Goal: Task Accomplishment & Management: Use online tool/utility

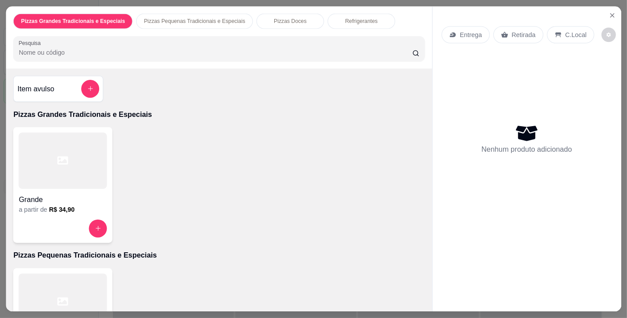
scroll to position [31, 0]
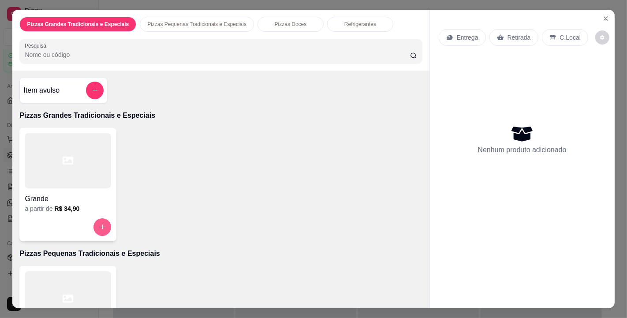
click at [96, 227] on button "increase-product-quantity" at bounding box center [103, 227] width 18 height 18
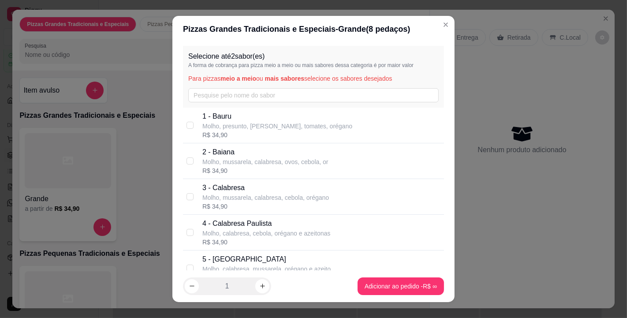
click at [213, 124] on p "Molho, presunto, [PERSON_NAME], tomates, orégano" at bounding box center [277, 126] width 150 height 9
checkbox input "true"
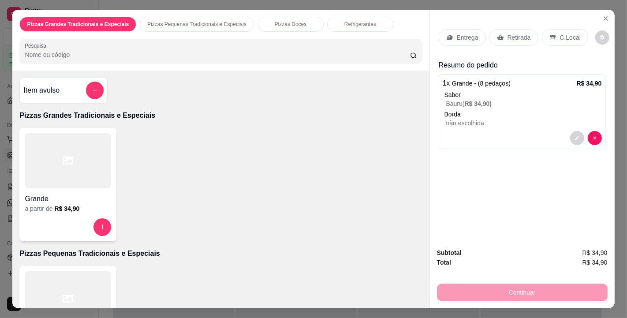
click at [452, 38] on div "Entrega" at bounding box center [462, 37] width 47 height 17
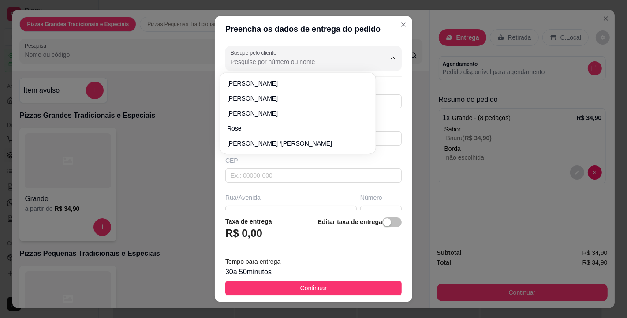
click at [281, 60] on input "Busque pelo cliente" at bounding box center [301, 61] width 141 height 9
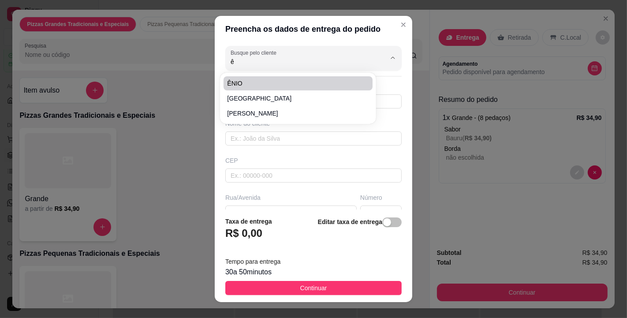
click at [269, 80] on span "ÊNIO" at bounding box center [293, 83] width 133 height 9
type input "ÊNIO"
type input "8386195950"
type input "ÊNIO"
type input "Entregar na casa de [PERSON_NAME], primeiro andar ao lado da lagoa. (Casa de [P…"
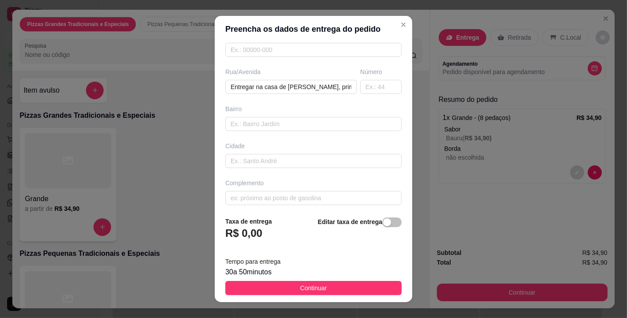
scroll to position [130, 0]
type input "ÊNIO"
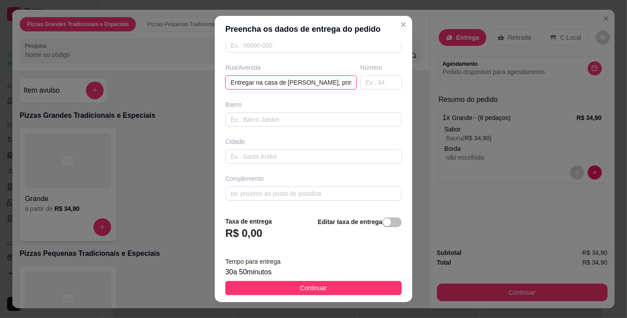
click at [305, 83] on input "Entregar na casa de [PERSON_NAME], primeiro andar ao lado da lagoa. (Casa de [P…" at bounding box center [290, 82] width 131 height 14
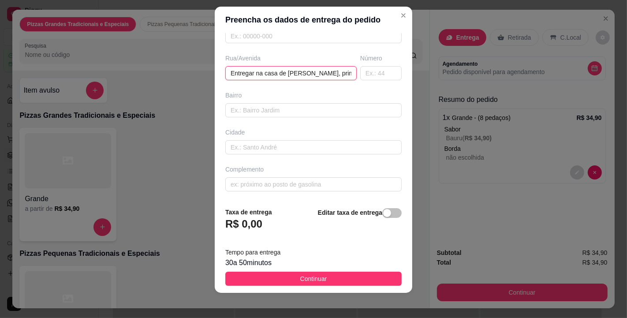
scroll to position [12, 0]
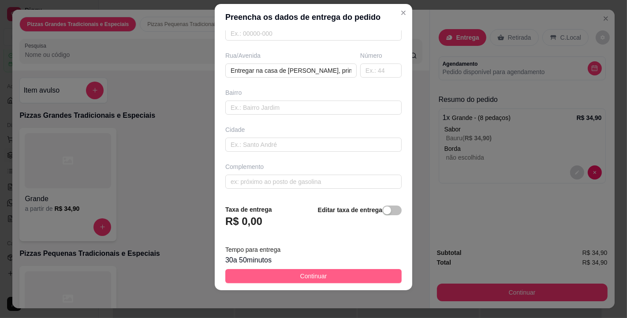
click at [332, 272] on button "Continuar" at bounding box center [313, 276] width 176 height 14
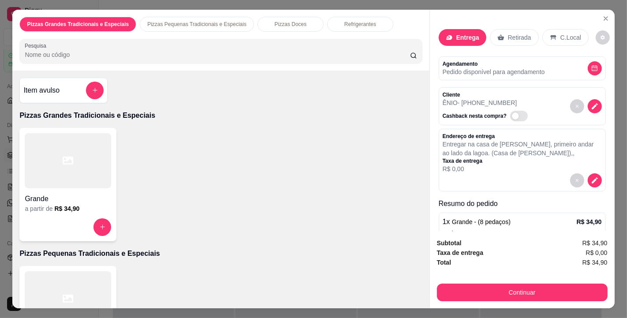
scroll to position [68, 0]
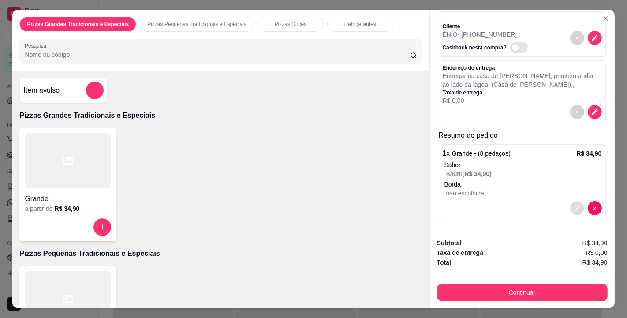
click at [570, 207] on button "decrease-product-quantity" at bounding box center [577, 208] width 14 height 14
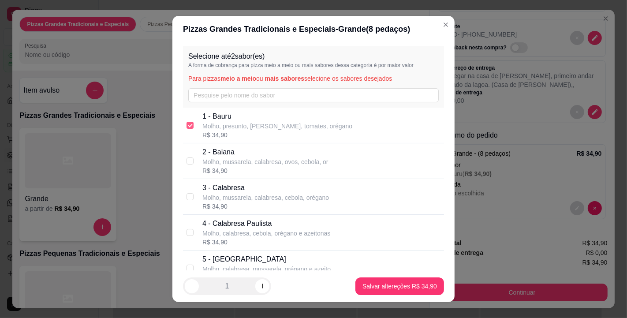
click at [187, 125] on input "checkbox" at bounding box center [190, 125] width 7 height 7
checkbox input "false"
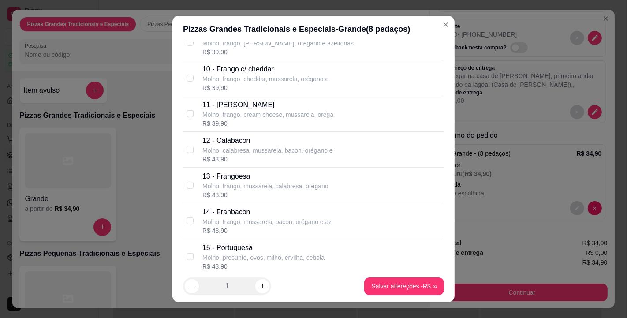
scroll to position [392, 0]
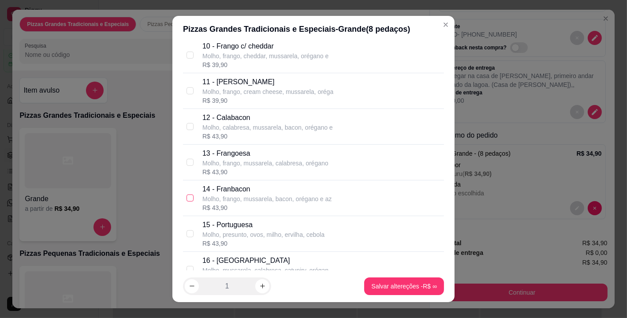
drag, startPoint x: 186, startPoint y: 199, endPoint x: 196, endPoint y: 208, distance: 13.4
click at [187, 199] on input "checkbox" at bounding box center [190, 198] width 7 height 7
checkbox input "true"
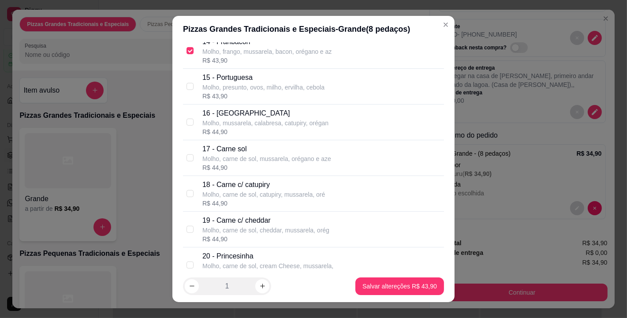
scroll to position [735, 0]
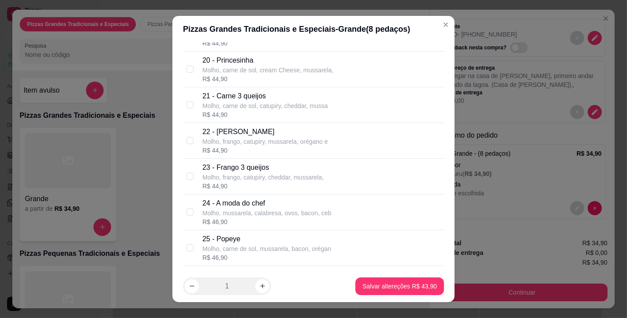
drag, startPoint x: 182, startPoint y: 212, endPoint x: 307, endPoint y: 255, distance: 132.9
click at [187, 211] on input "checkbox" at bounding box center [190, 212] width 7 height 7
checkbox input "true"
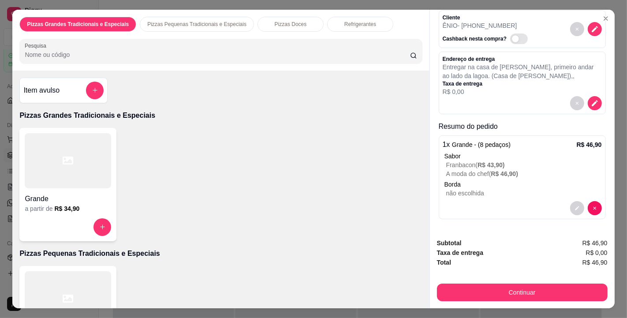
scroll to position [87, 0]
drag, startPoint x: 532, startPoint y: 60, endPoint x: 437, endPoint y: 56, distance: 95.4
click at [439, 56] on div "Endereço de entrega Entregar na casa de [PERSON_NAME], primeiro andar ao lado d…" at bounding box center [522, 83] width 167 height 63
click at [481, 63] on p "Entregar na casa de [PERSON_NAME], primeiro andar ao lado da lagoa. (Casa de [P…" at bounding box center [522, 72] width 159 height 18
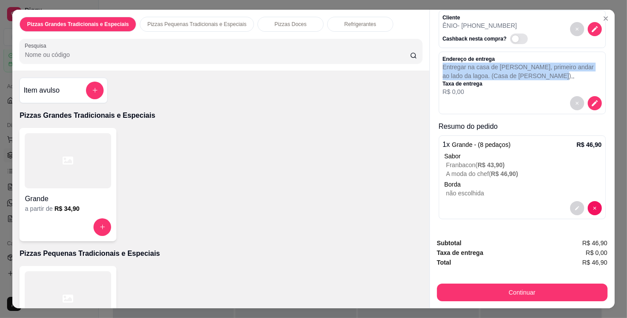
drag, startPoint x: 532, startPoint y: 60, endPoint x: 438, endPoint y: 54, distance: 95.0
click at [443, 63] on p "Entregar na casa de [PERSON_NAME], primeiro andar ao lado da lagoa. (Casa de [P…" at bounding box center [522, 72] width 159 height 18
copy p "Entregar na casa de [PERSON_NAME], primeiro andar ao lado da lagoa. (Casa de [P…"
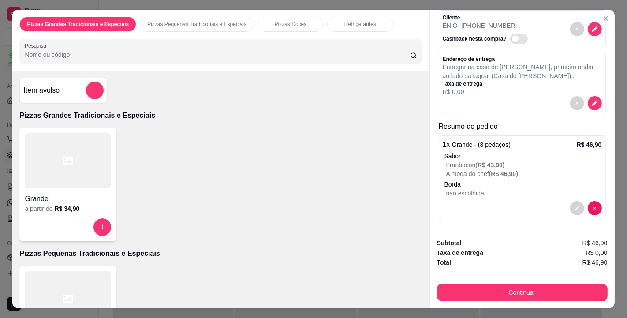
click at [336, 110] on p "Pizzas Grandes Tradicionais e Especiais" at bounding box center [220, 115] width 403 height 11
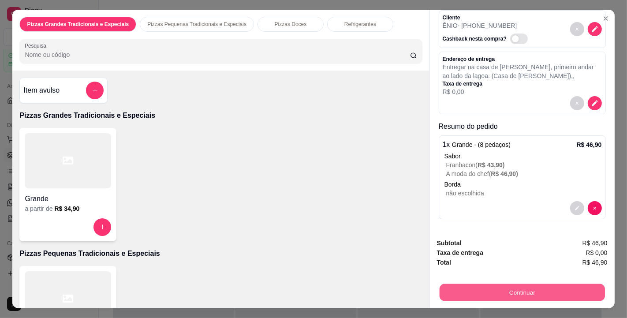
click at [477, 284] on button "Continuar" at bounding box center [521, 292] width 165 height 17
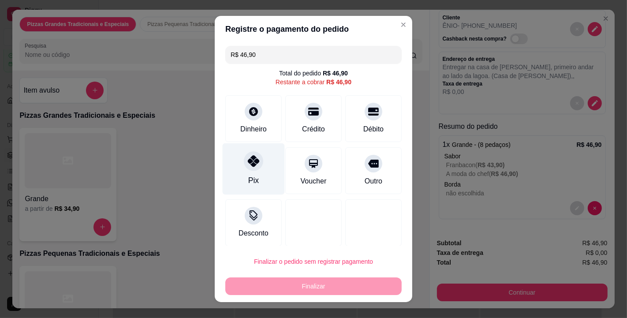
click at [250, 173] on div "Pix" at bounding box center [254, 169] width 62 height 52
type input "R$ 0,00"
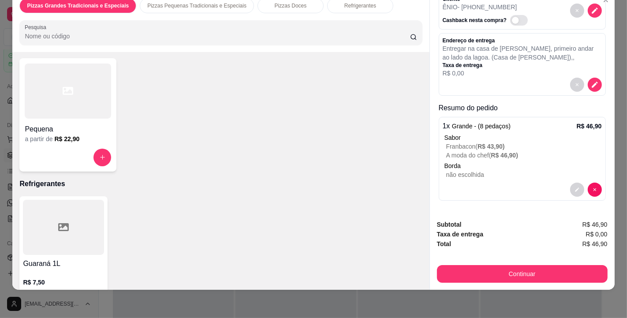
scroll to position [359, 0]
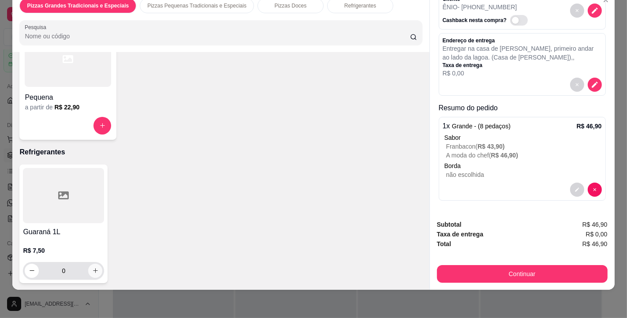
click at [92, 267] on icon "increase-product-quantity" at bounding box center [95, 270] width 7 height 7
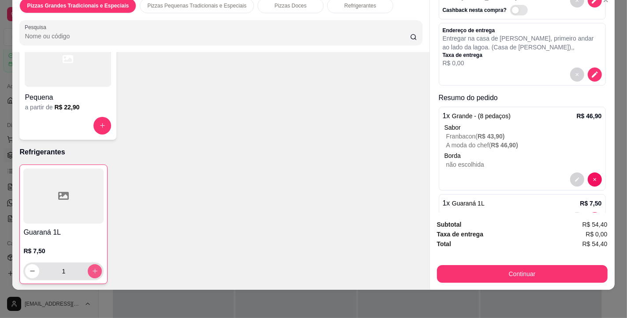
type input "1"
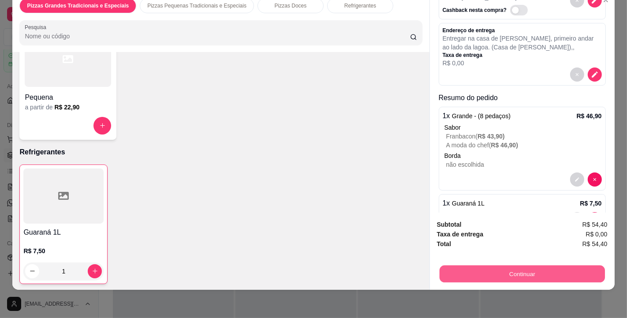
click at [489, 266] on button "Continuar" at bounding box center [521, 274] width 165 height 17
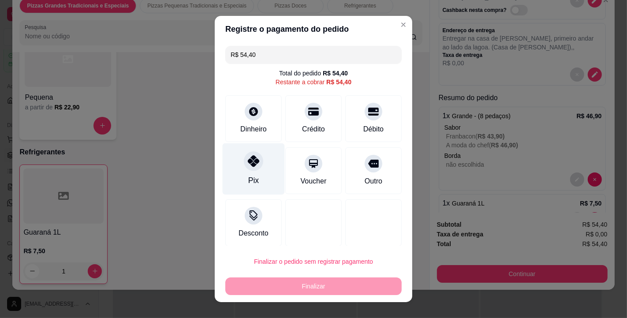
click at [248, 164] on icon at bounding box center [253, 160] width 11 height 11
type input "R$ 0,00"
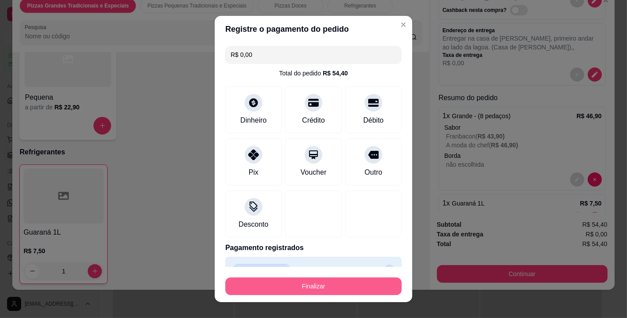
click at [318, 284] on button "Finalizar" at bounding box center [313, 286] width 176 height 18
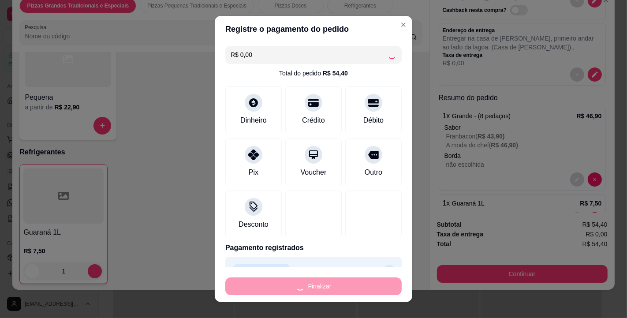
type input "0"
type input "-R$ 54,40"
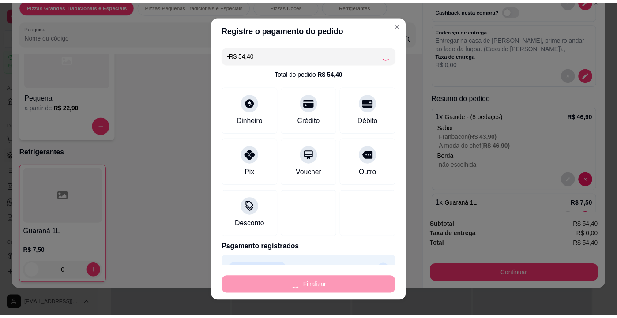
scroll to position [0, 0]
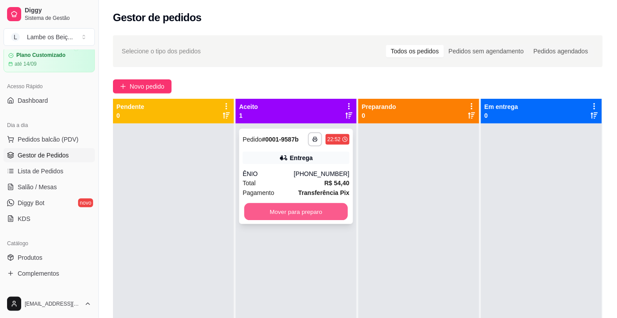
click at [296, 206] on button "Mover para preparo" at bounding box center [296, 211] width 104 height 17
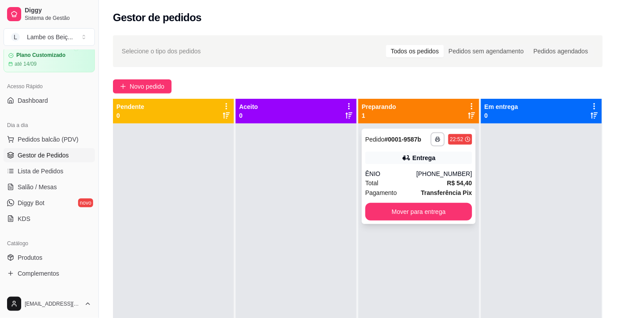
click at [416, 176] on div "ÊNIO" at bounding box center [390, 173] width 51 height 9
click at [404, 212] on button "Mover para entrega" at bounding box center [419, 211] width 104 height 17
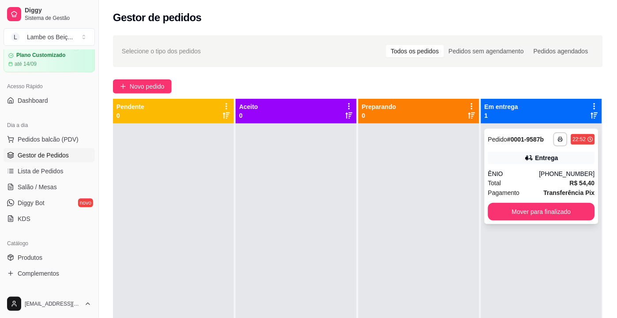
click at [491, 156] on div "Entrega" at bounding box center [541, 158] width 107 height 12
click at [552, 211] on button "Mover para finalizado" at bounding box center [542, 211] width 104 height 17
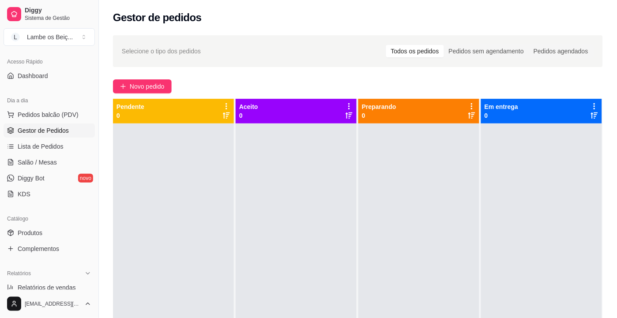
scroll to position [80, 0]
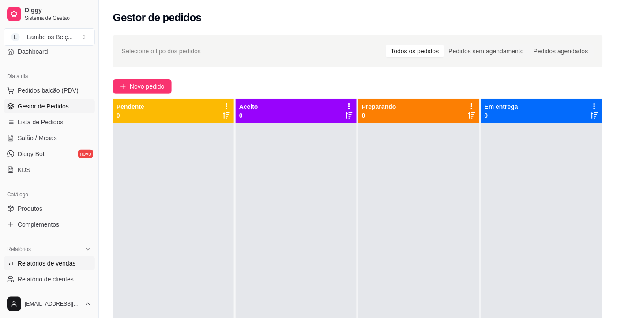
click at [24, 270] on link "Relatórios de vendas" at bounding box center [49, 263] width 91 height 14
select select "ALL"
select select "0"
